Goal: Task Accomplishment & Management: Manage account settings

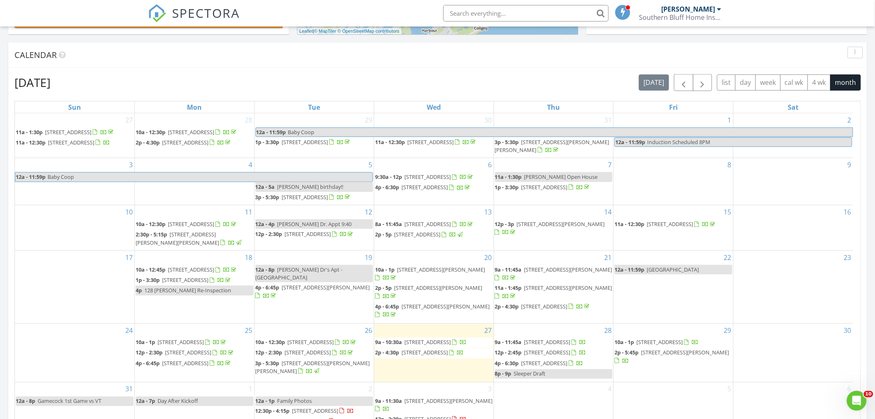
scroll to position [37, 0]
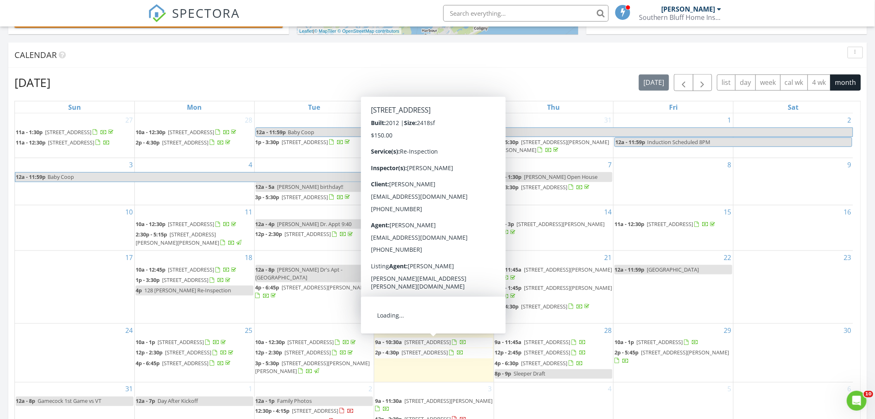
click at [451, 338] on span "[STREET_ADDRESS]" at bounding box center [427, 341] width 46 height 7
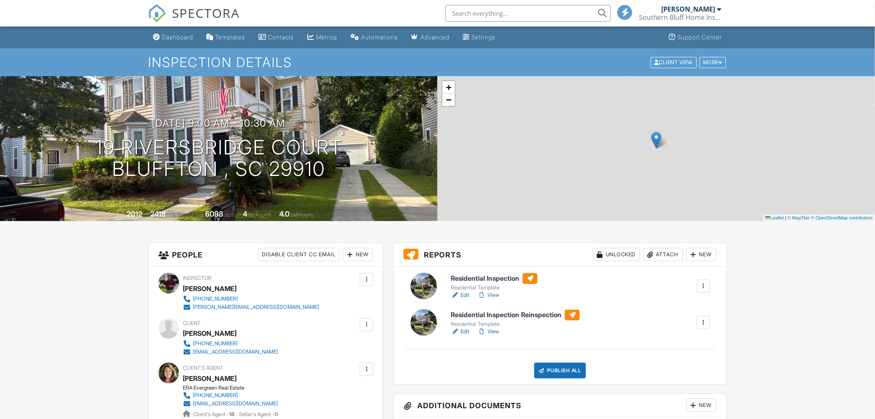
click at [495, 332] on link "View" at bounding box center [489, 331] width 22 height 8
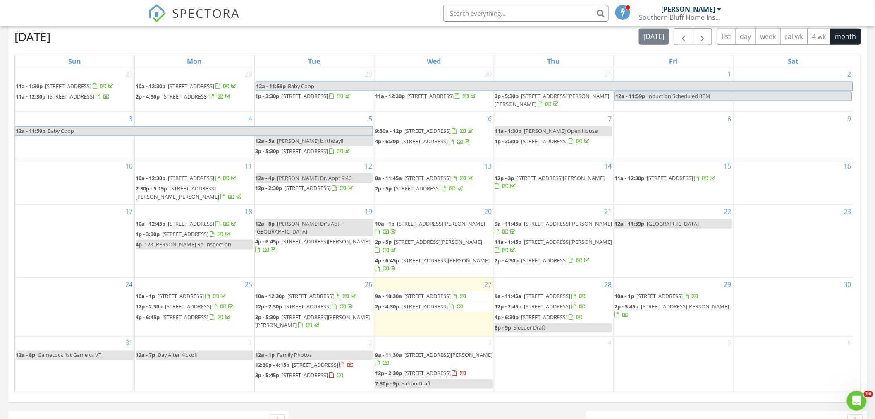
scroll to position [505, 0]
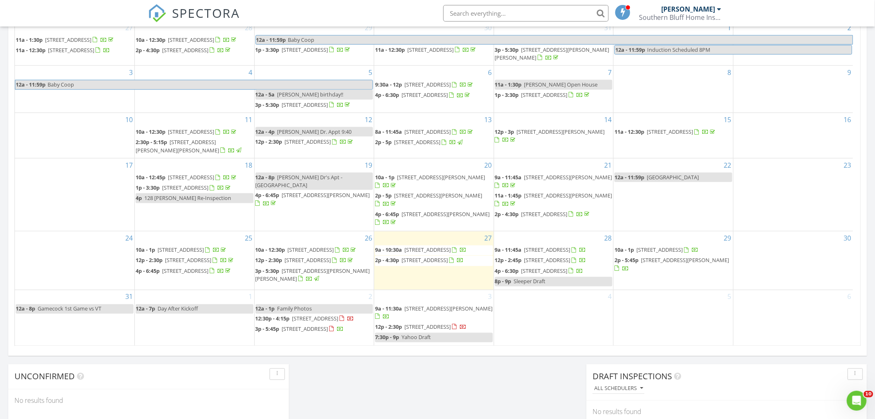
scroll to position [37, 0]
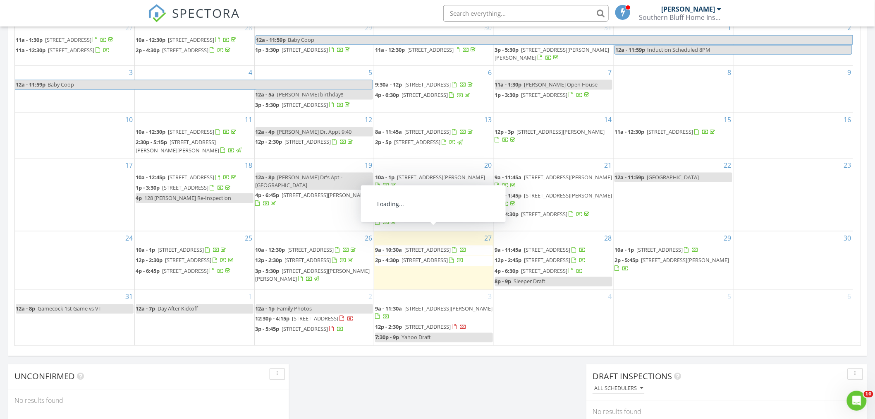
click at [421, 246] on span "19 riversbridge court, bluffton 29910" at bounding box center [427, 249] width 46 height 7
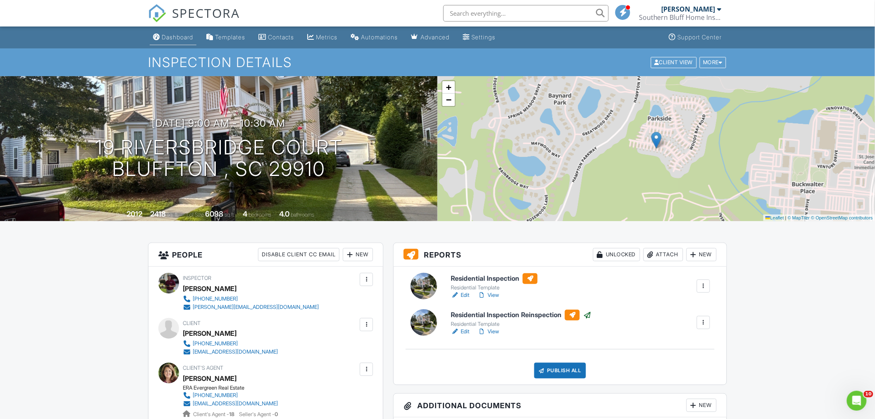
click at [181, 39] on div "Dashboard" at bounding box center [177, 36] width 31 height 7
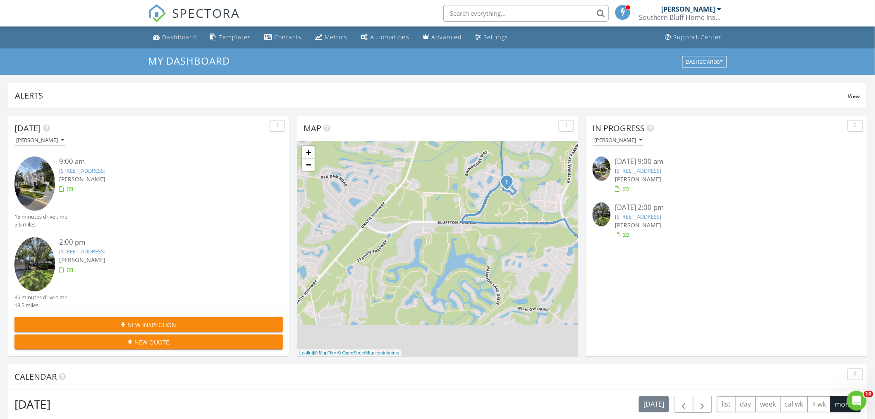
scroll to position [459, 0]
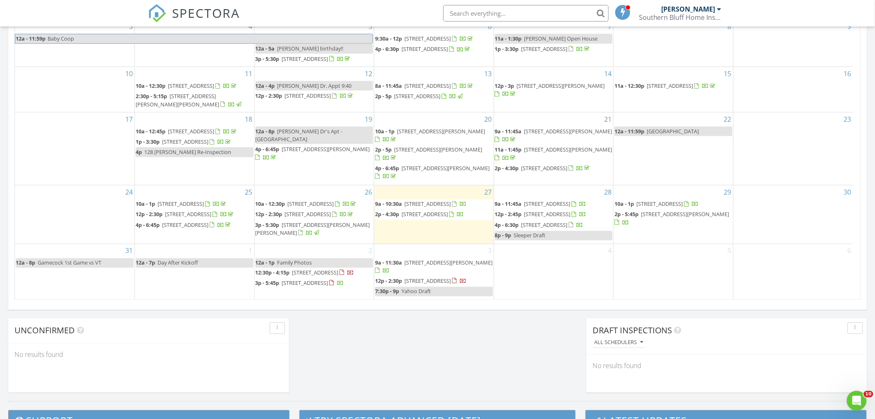
click at [432, 218] on span "[STREET_ADDRESS]" at bounding box center [425, 213] width 46 height 7
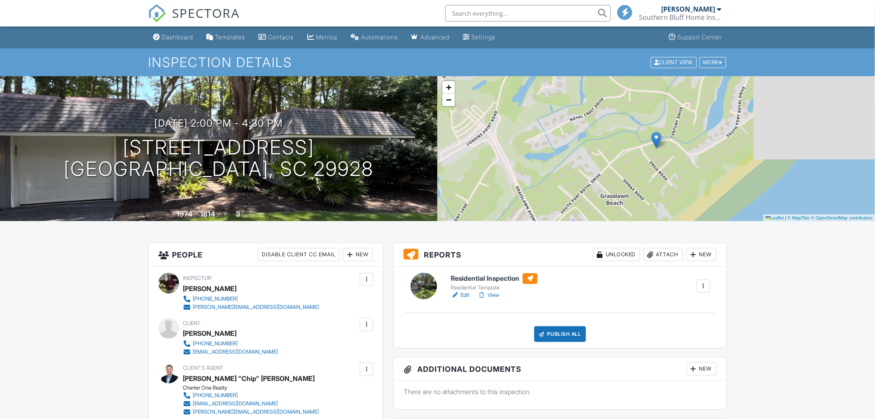
click at [466, 296] on link "Edit" at bounding box center [460, 295] width 19 height 8
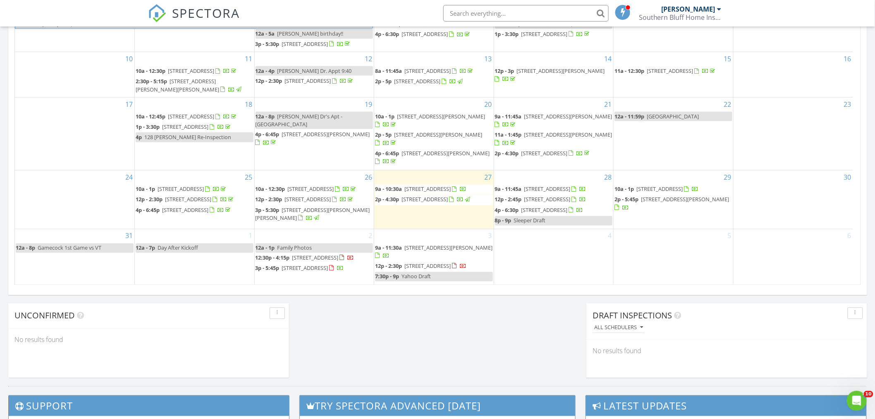
scroll to position [459, 0]
